Goal: Navigation & Orientation: Find specific page/section

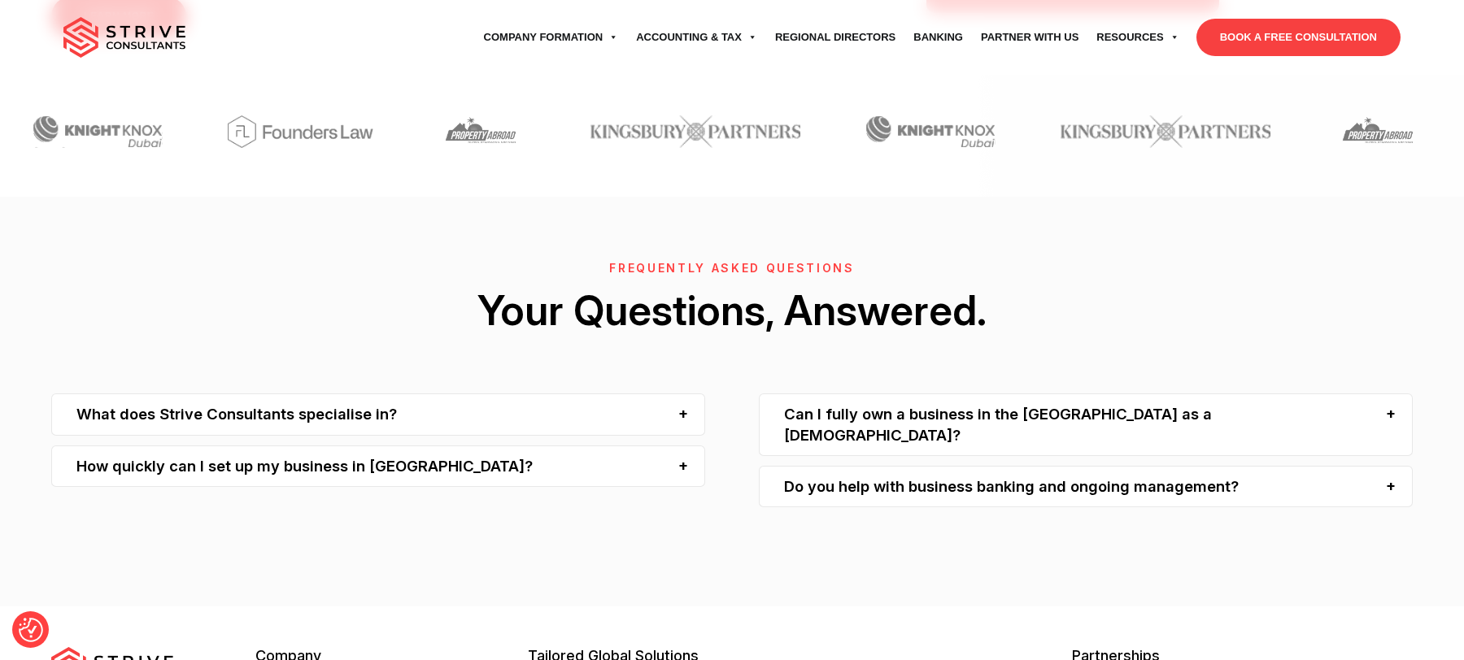
scroll to position [5241, 0]
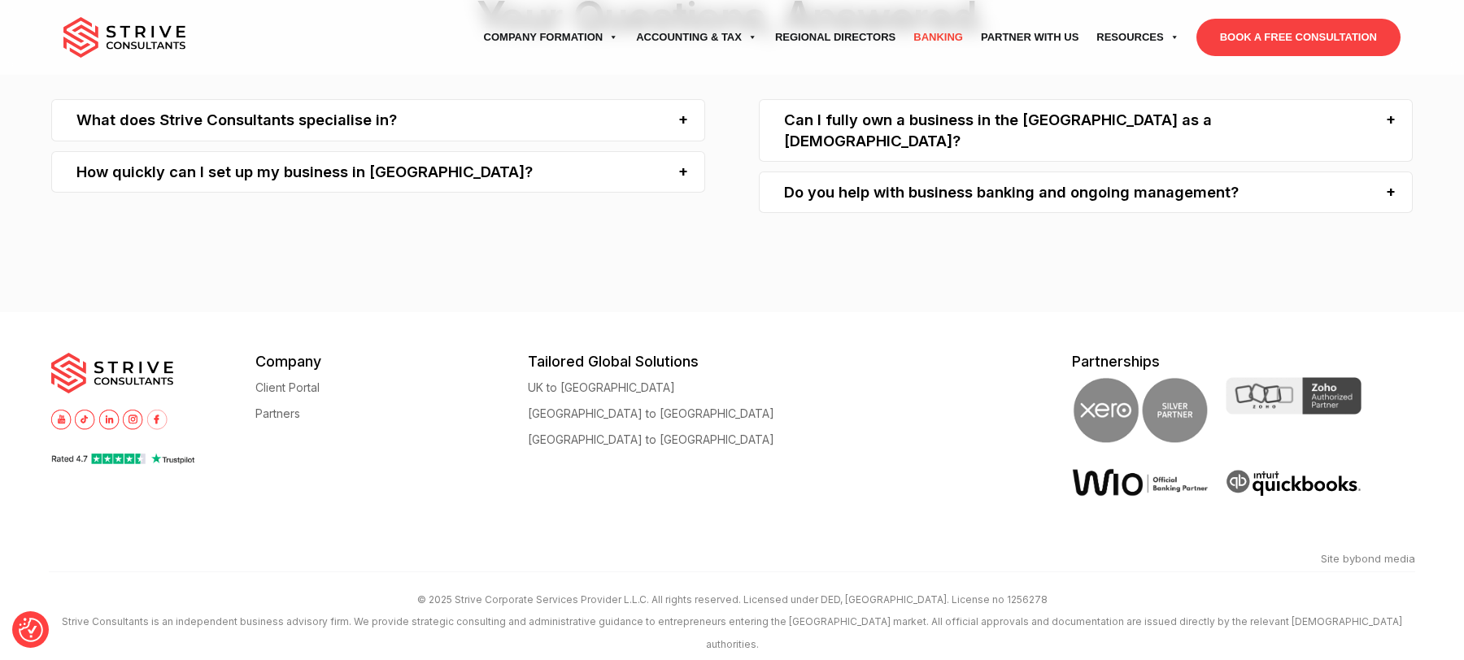
click at [920, 30] on link "Banking" at bounding box center [939, 38] width 68 height 46
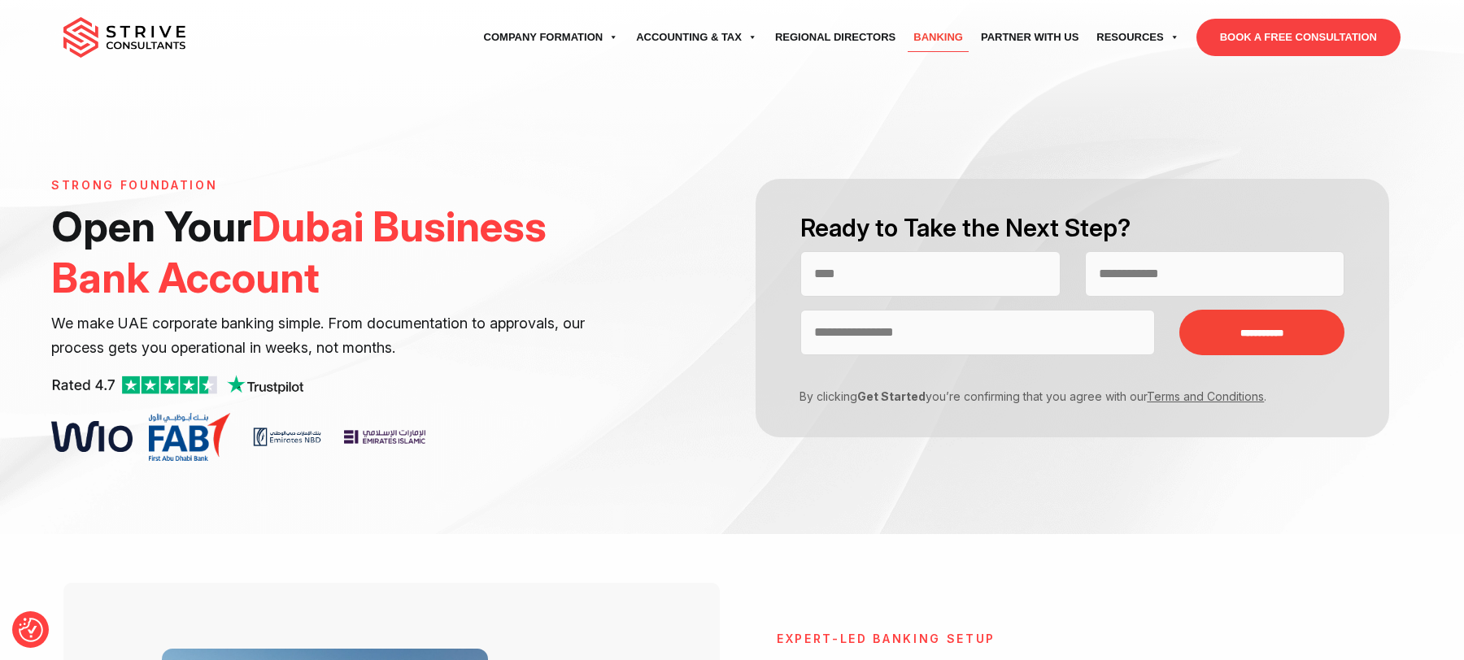
click at [840, 41] on link "Regional Directors" at bounding box center [835, 38] width 138 height 46
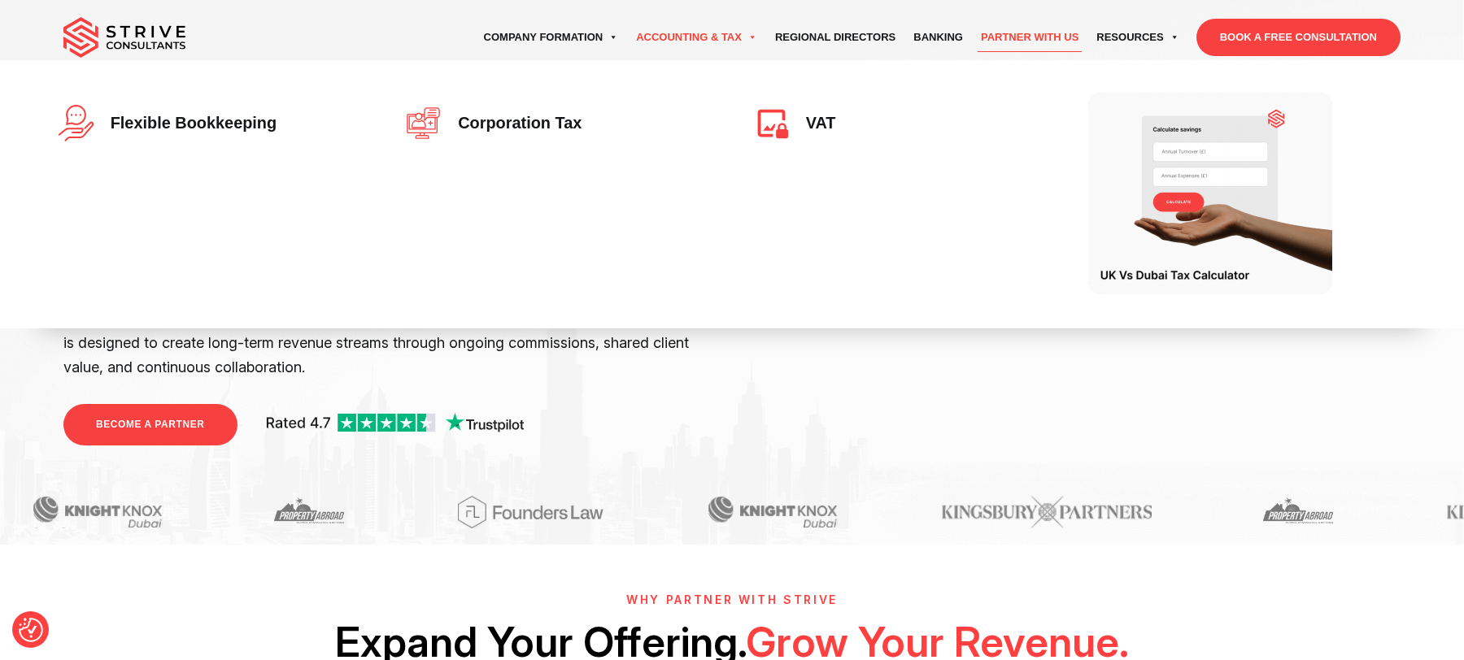
click at [682, 44] on link "Accounting & Tax" at bounding box center [696, 38] width 139 height 46
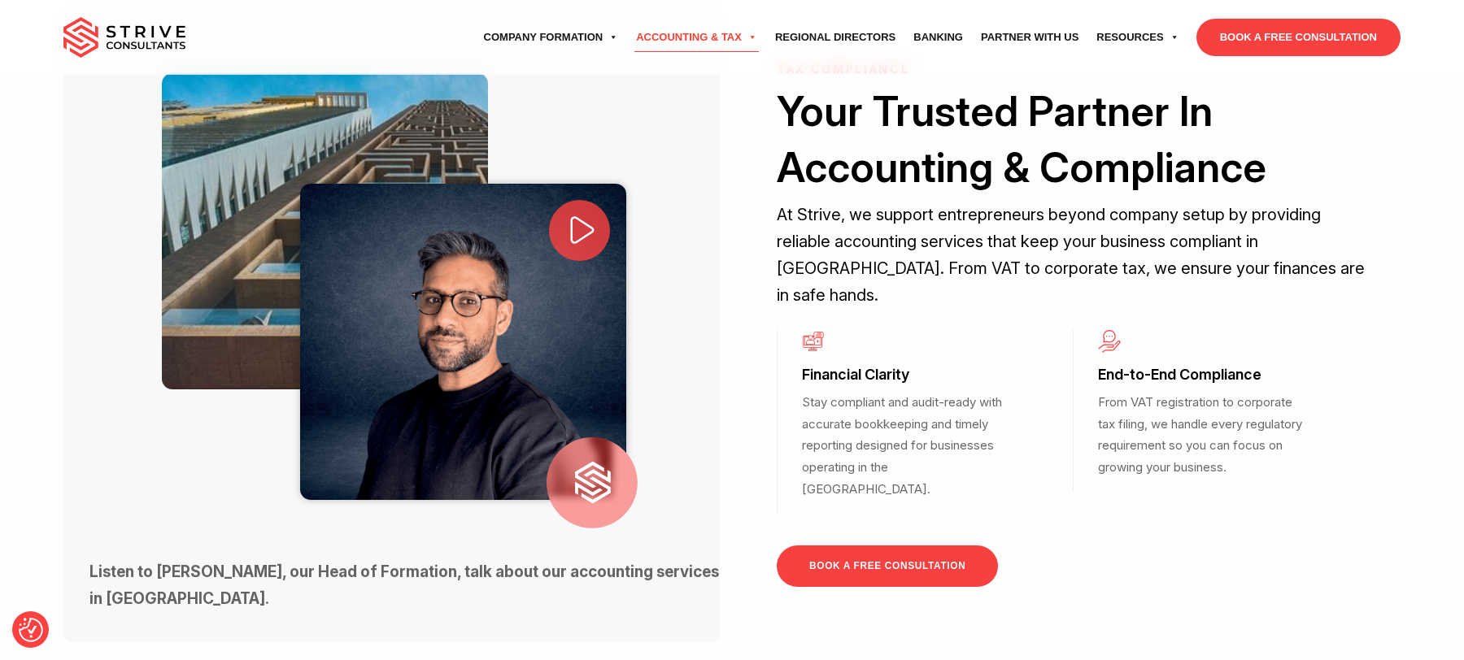
scroll to position [686, 0]
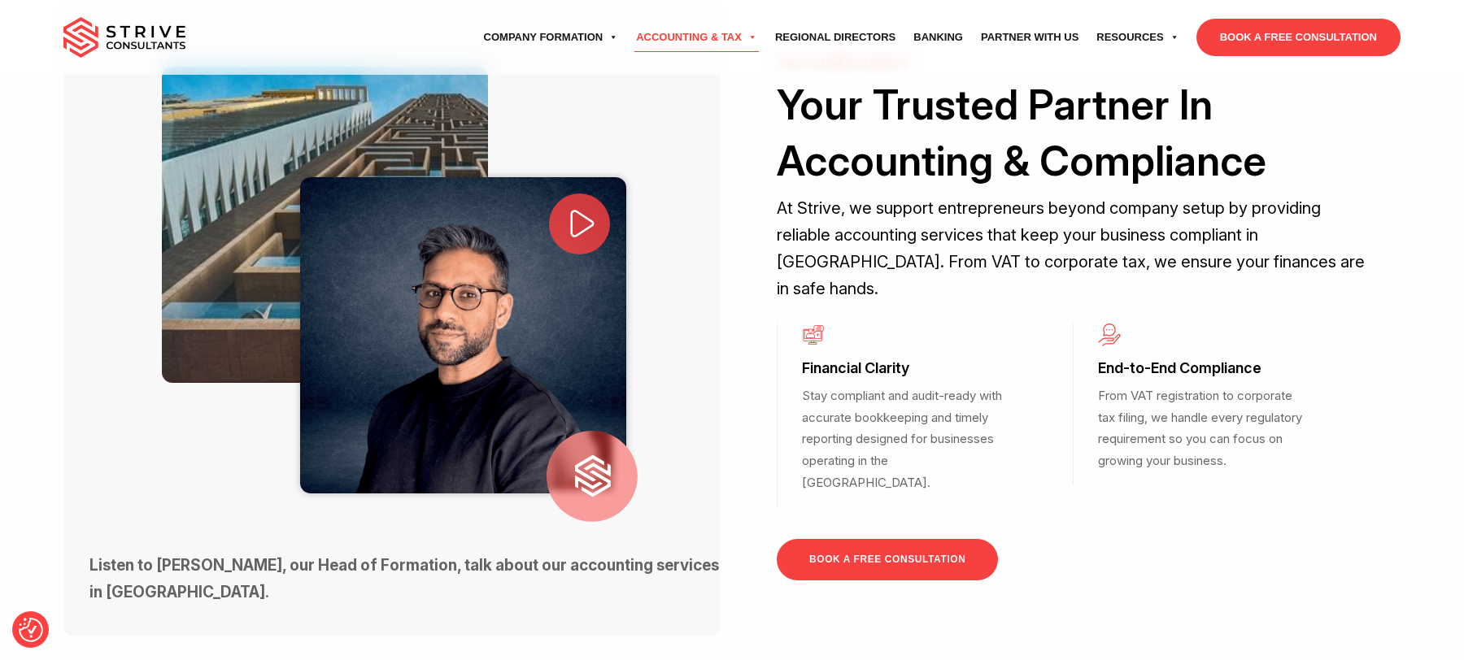
click at [587, 206] on icon at bounding box center [582, 223] width 35 height 35
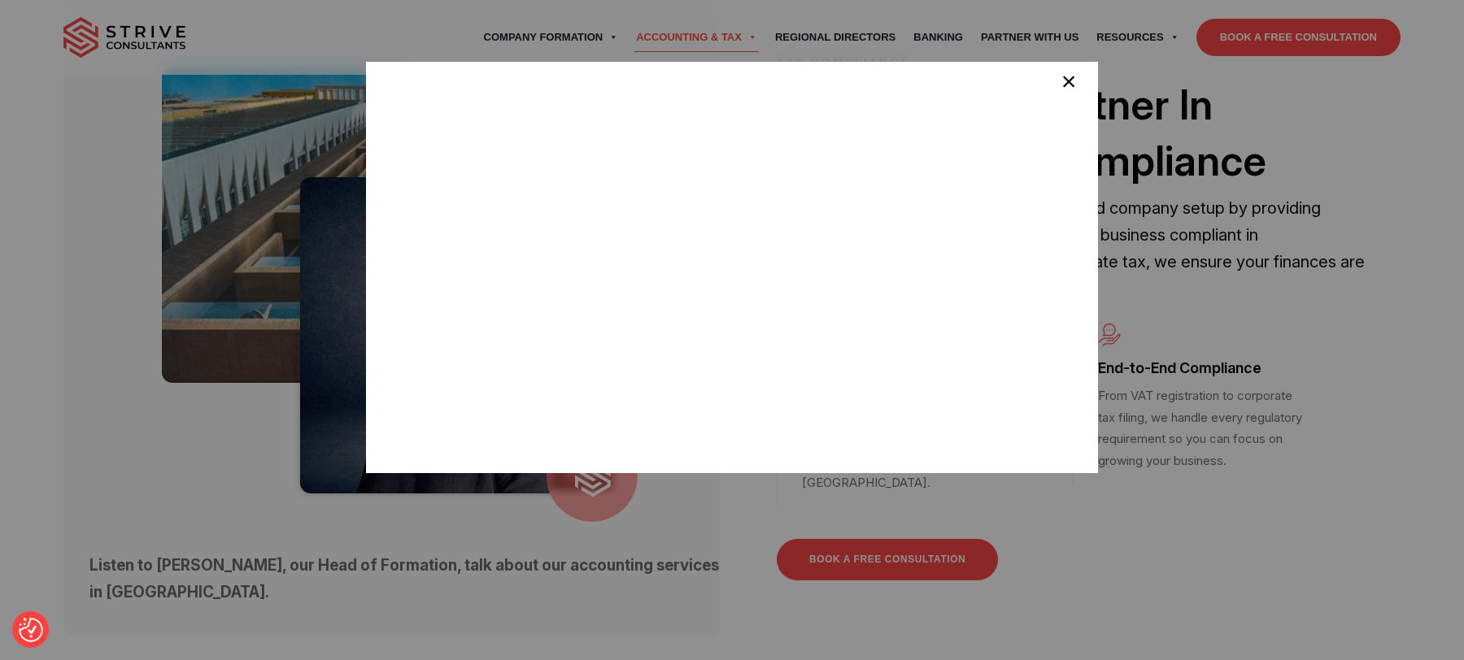
click at [1071, 81] on span "×" at bounding box center [1068, 84] width 15 height 33
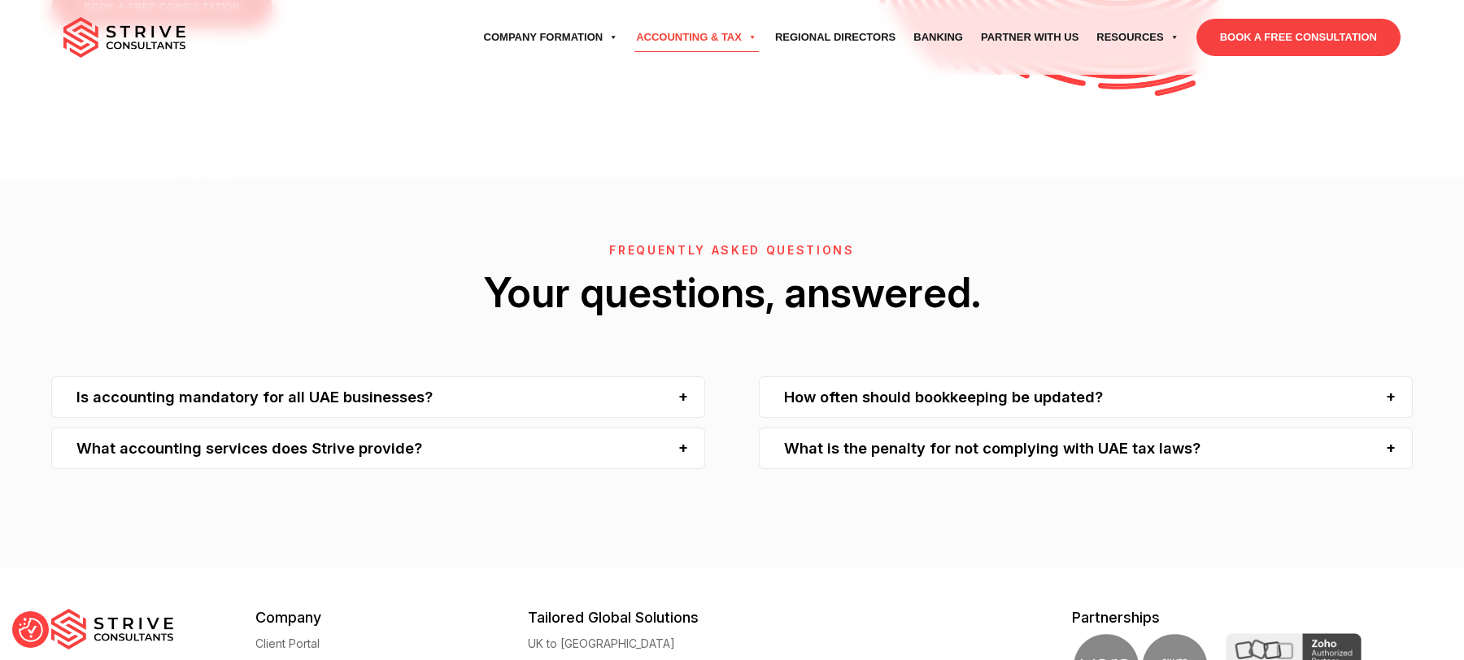
scroll to position [5372, 0]
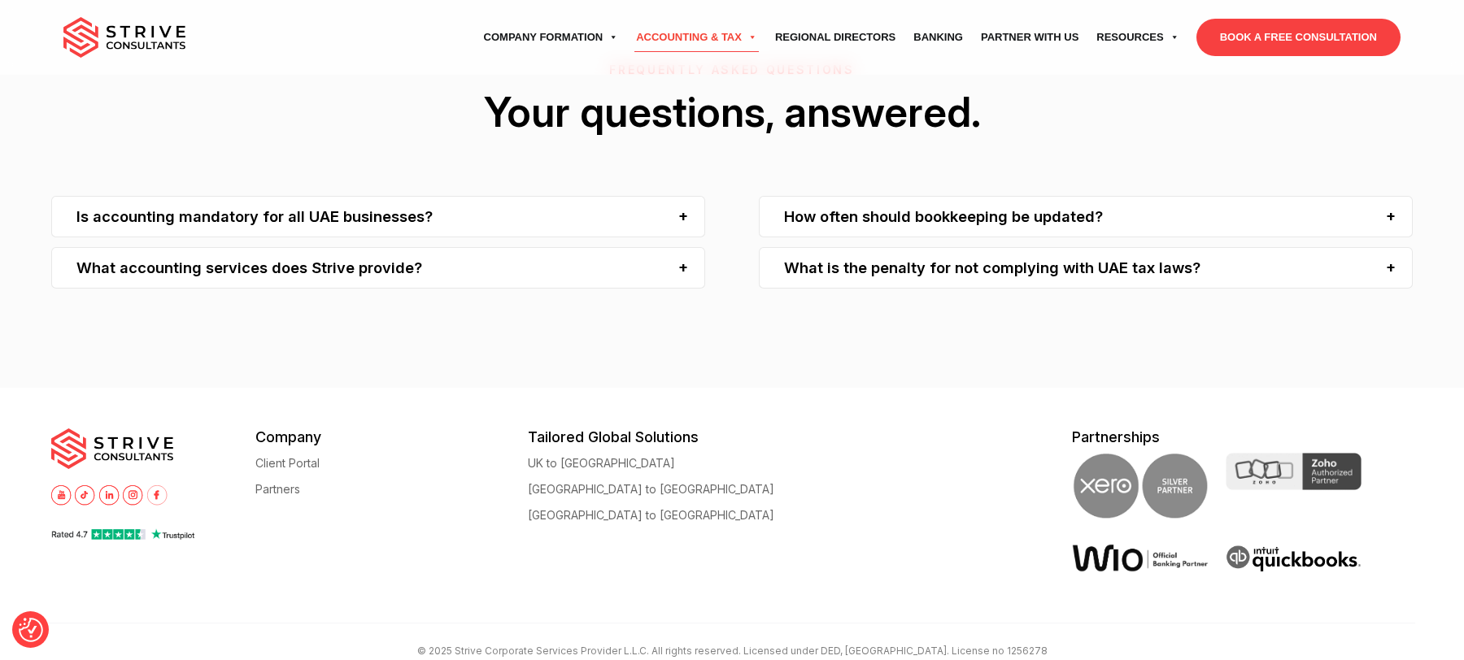
click at [301, 453] on li "Client Portal" at bounding box center [391, 466] width 272 height 26
click at [303, 457] on link "Client Portal" at bounding box center [287, 463] width 64 height 12
